Goal: Complete application form

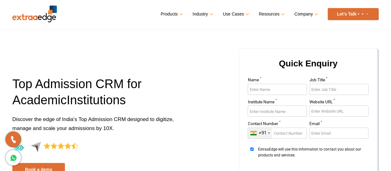
click at [263, 89] on input "Name *" at bounding box center [277, 89] width 59 height 11
type input "Sagar"
click at [319, 89] on input "Job Title *" at bounding box center [339, 89] width 59 height 11
type input "Data Analyst"
click at [280, 112] on input "Institute Name *" at bounding box center [277, 110] width 59 height 11
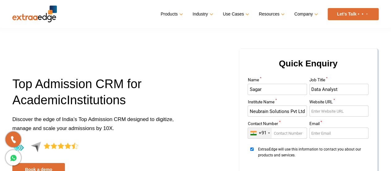
type input "Neubrain Solutions Pvt Ltd"
click at [317, 110] on input "Website URL *" at bounding box center [339, 110] width 59 height 11
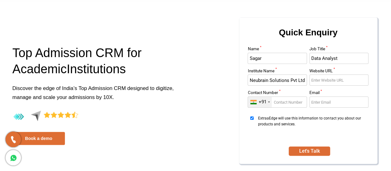
scroll to position [30, 0]
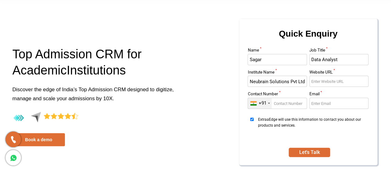
click at [288, 102] on input "Contact Number *" at bounding box center [277, 102] width 59 height 11
type input "9359137477"
click at [336, 106] on input "Email *" at bounding box center [339, 102] width 59 height 11
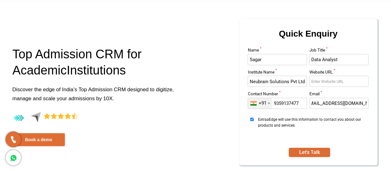
type input "dasagar.neubrain@gmail.com"
click at [323, 83] on input "Website URL *" at bounding box center [339, 81] width 59 height 11
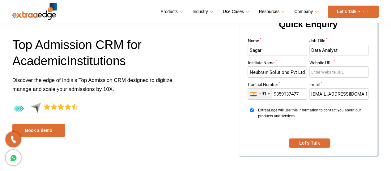
scroll to position [41, 0]
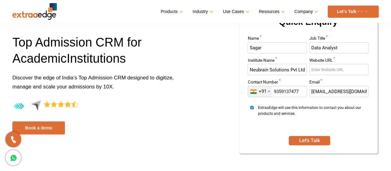
click at [316, 71] on input "Website URL *" at bounding box center [339, 69] width 59 height 11
paste input "https://neubrain.in"
type input "https://neubrain.in"
click at [306, 141] on button "Let's Talk" at bounding box center [309, 140] width 41 height 9
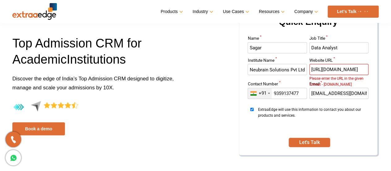
drag, startPoint x: 351, startPoint y: 68, endPoint x: 309, endPoint y: 71, distance: 42.2
click at [309, 71] on div "Name * Sagar Job Title * Data Analyst Institute Name * Neubrain Solutions Pvt L…" at bounding box center [308, 83] width 123 height 95
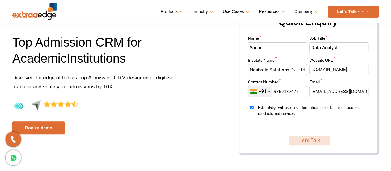
type input "www.neubrain.com"
click at [312, 140] on button "Let's Talk" at bounding box center [309, 140] width 41 height 9
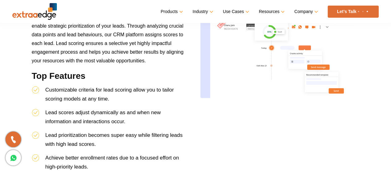
scroll to position [814, 0]
